Goal: Check status: Check status

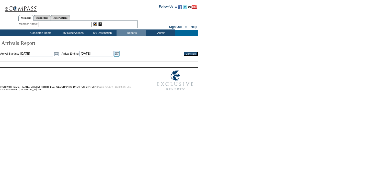
click at [120, 54] on link "Open the calendar popup." at bounding box center [117, 54] width 6 height 6
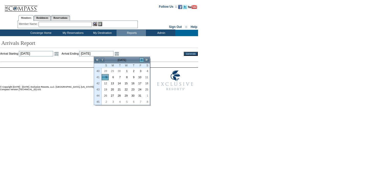
click at [141, 60] on link ">" at bounding box center [141, 59] width 5 height 5
click at [106, 83] on link "9" at bounding box center [105, 83] width 6 height 6
type input "[DATE]"
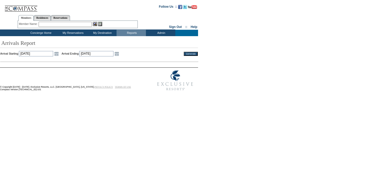
click at [188, 55] on input "Generate" at bounding box center [191, 54] width 14 height 4
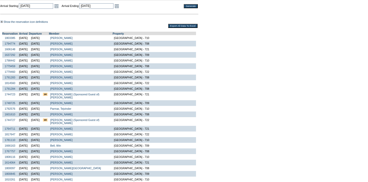
scroll to position [18, 0]
